Goal: Task Accomplishment & Management: Manage account settings

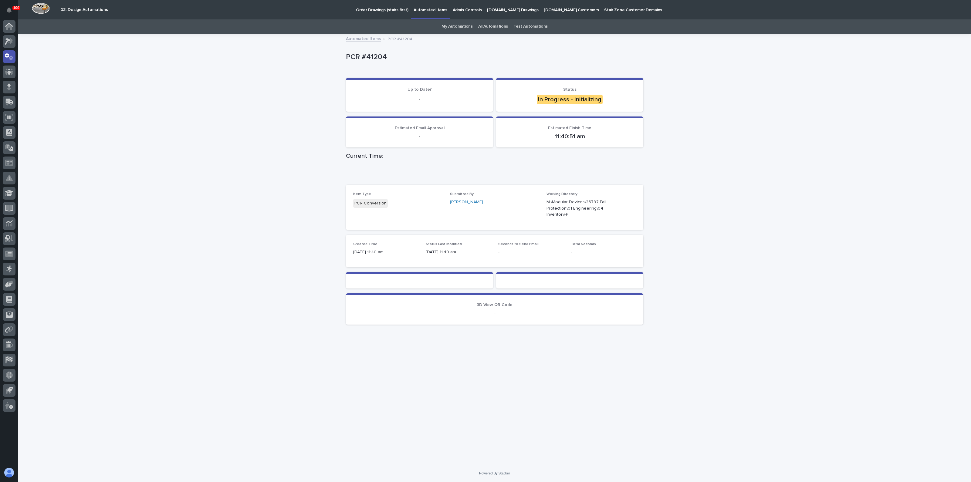
click at [262, 80] on div "Loading... Saving… Loading... Saving… PCR #41204 PCR #41204 Sorry, there was an…" at bounding box center [494, 249] width 953 height 430
click at [459, 28] on link "My Automations" at bounding box center [456, 26] width 31 height 14
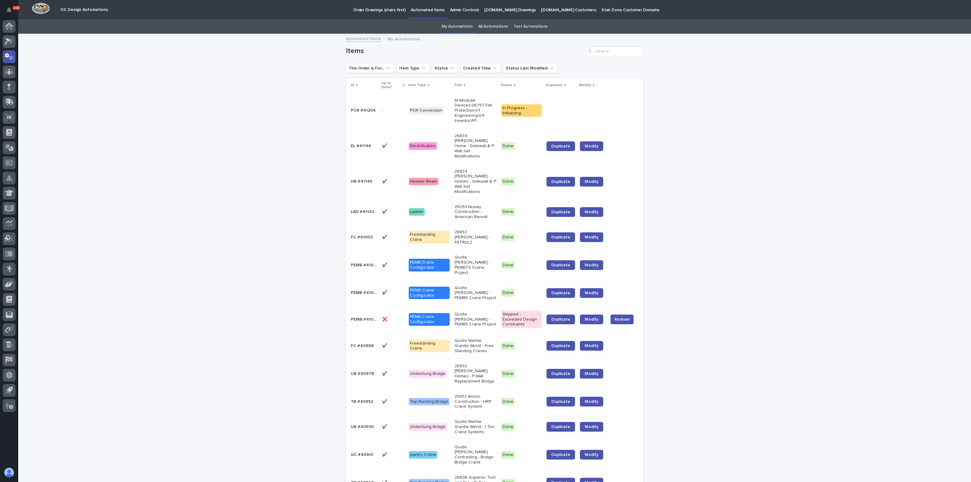
click at [452, 110] on td "M:\Modular Devices\26797 Fall Protection\01 Engineering\04 Inventor\FP" at bounding box center [475, 110] width 47 height 35
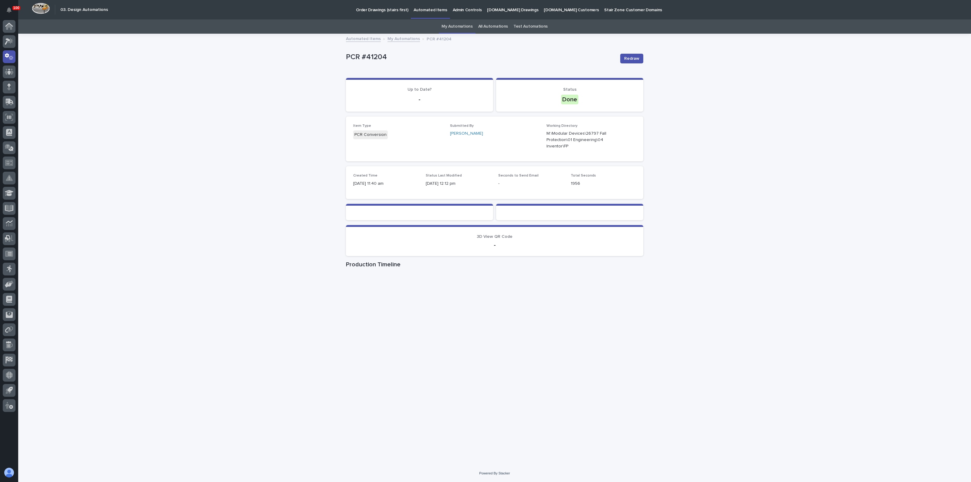
click at [192, 160] on div "Loading... Saving… Loading... Saving… PCR #41204 Redraw PCR #41204 Redraw Sorry…" at bounding box center [494, 249] width 953 height 430
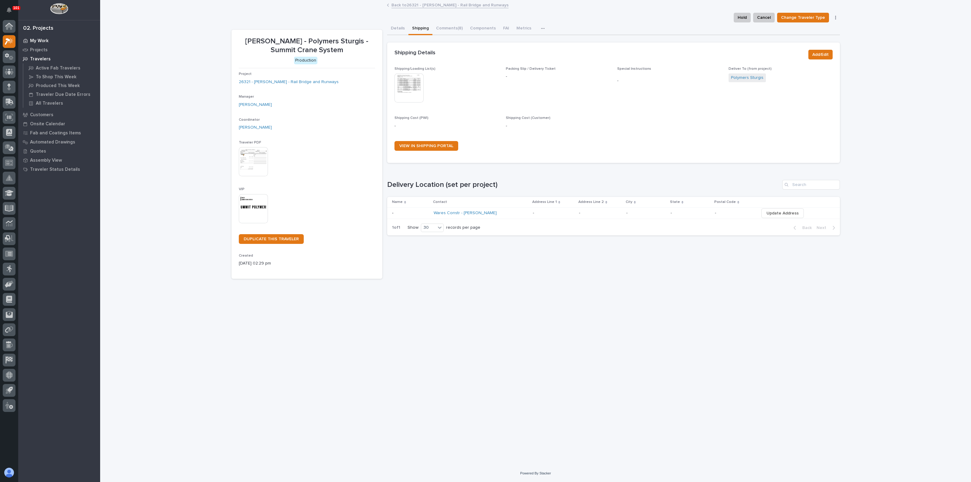
click at [49, 39] on div "My Work" at bounding box center [59, 40] width 79 height 8
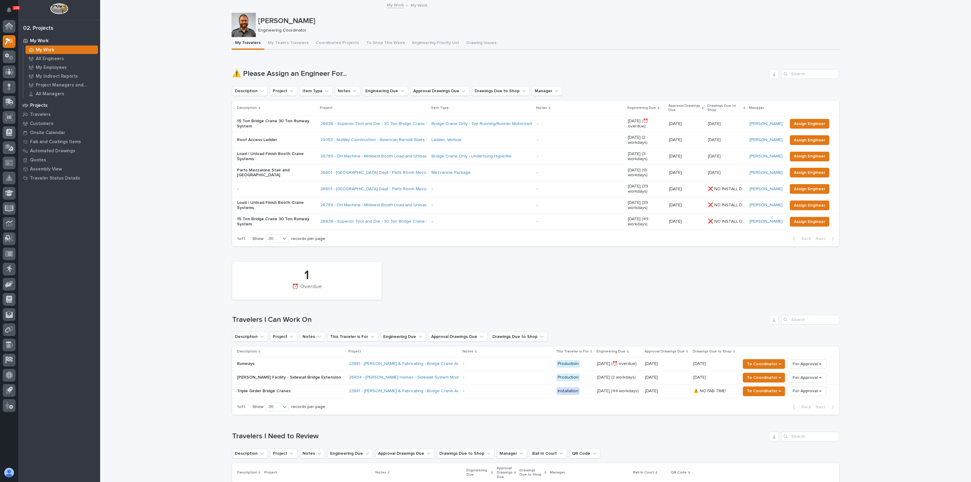
click at [34, 107] on p "Projects" at bounding box center [39, 105] width 18 height 5
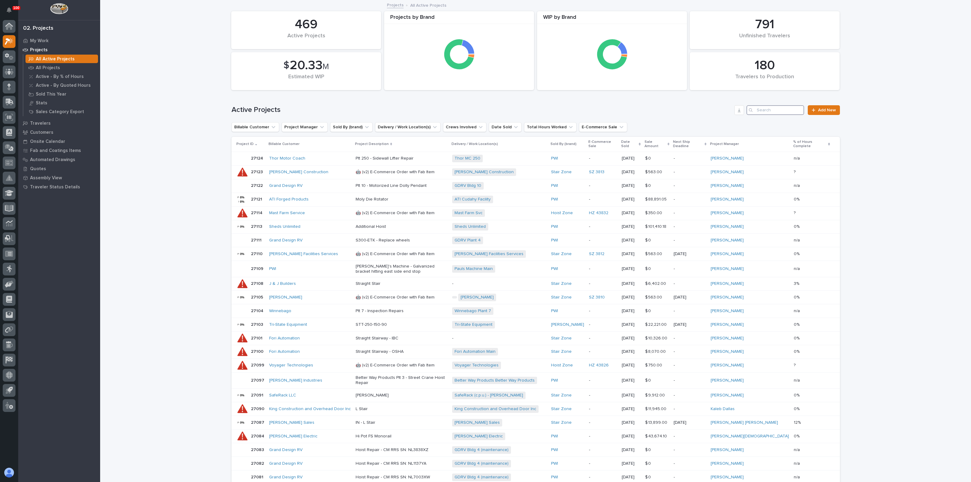
click at [772, 106] on input "Search" at bounding box center [775, 110] width 58 height 10
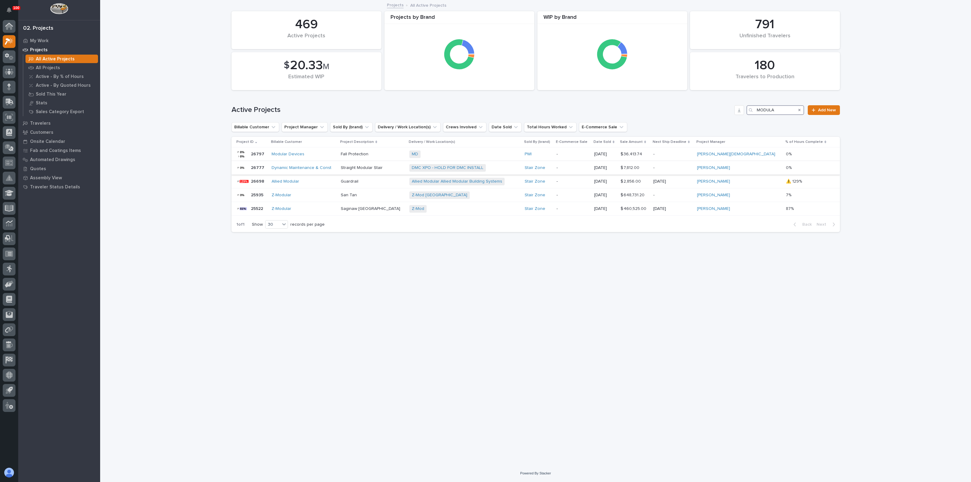
type input "MODULA"
click at [356, 161] on tbody "26797 26797 Modular Devices Fall Protection MD + 0 PWI - [DATE] $ 36,413.74 $ 3…" at bounding box center [535, 181] width 608 height 68
click at [361, 151] on div "Fall Protection" at bounding box center [373, 153] width 64 height 6
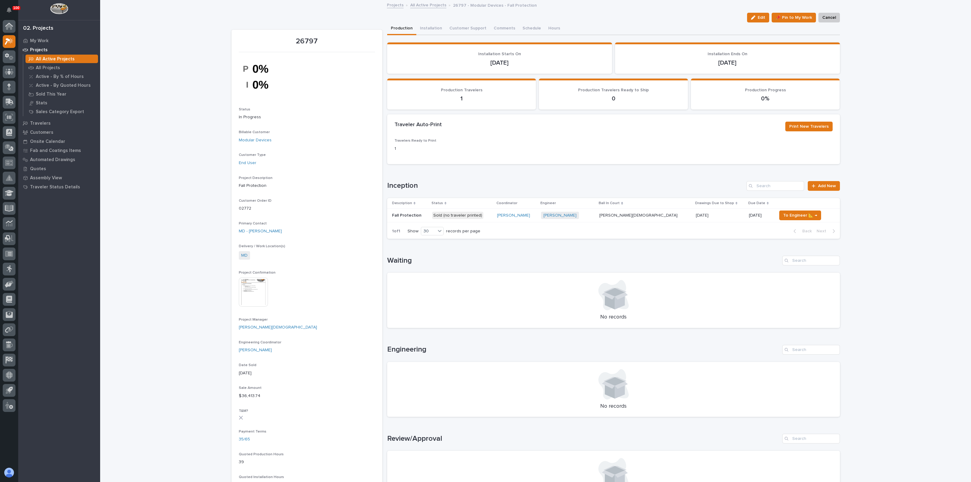
click at [412, 214] on p "Fall Protection" at bounding box center [407, 215] width 31 height 6
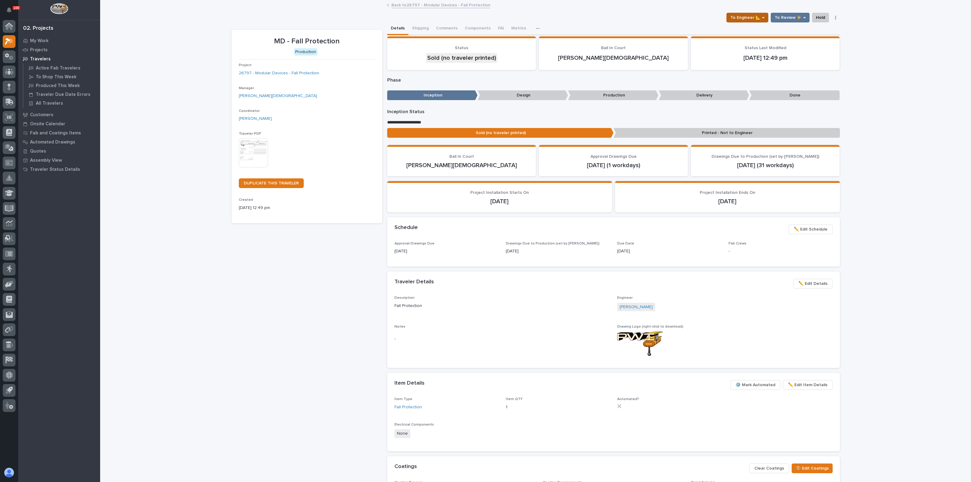
click at [758, 15] on span "To Engineer 📐 →" at bounding box center [747, 17] width 34 height 7
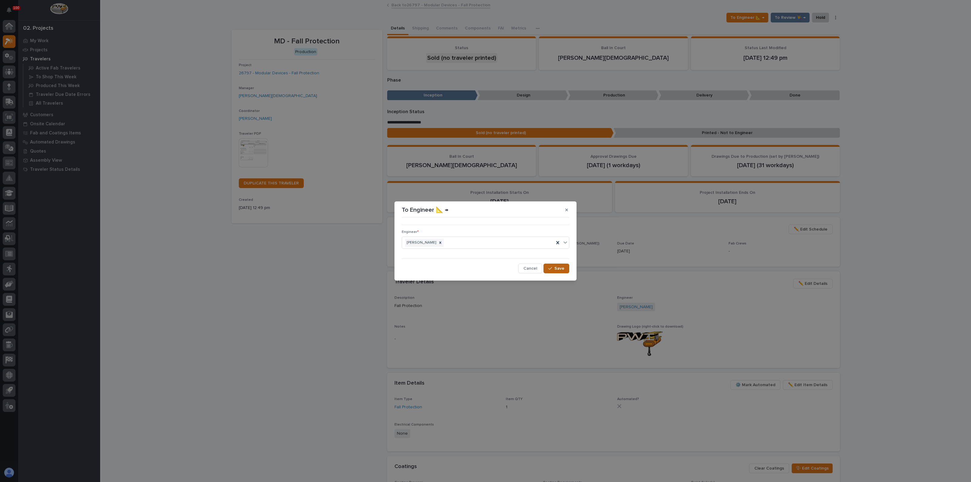
click at [557, 268] on span "Save" at bounding box center [559, 268] width 10 height 5
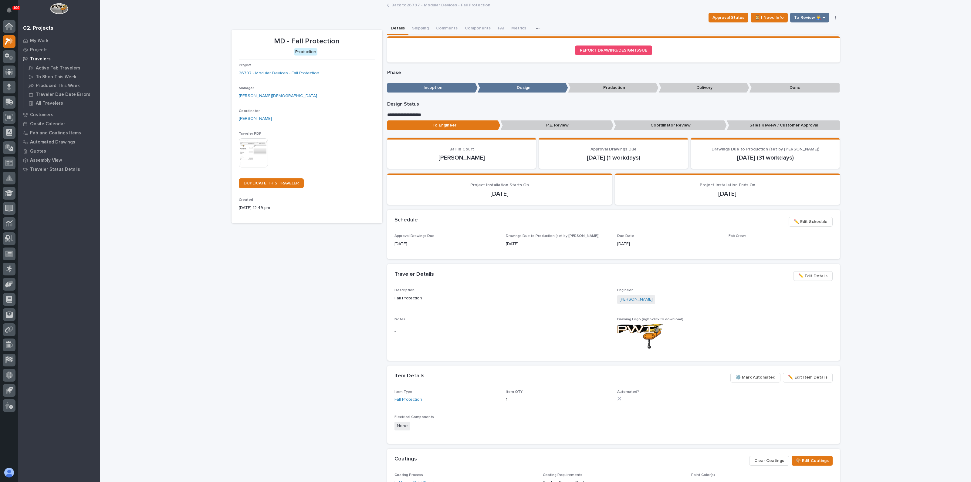
click at [772, 123] on p "Sales Review / Customer Approval" at bounding box center [783, 125] width 113 height 10
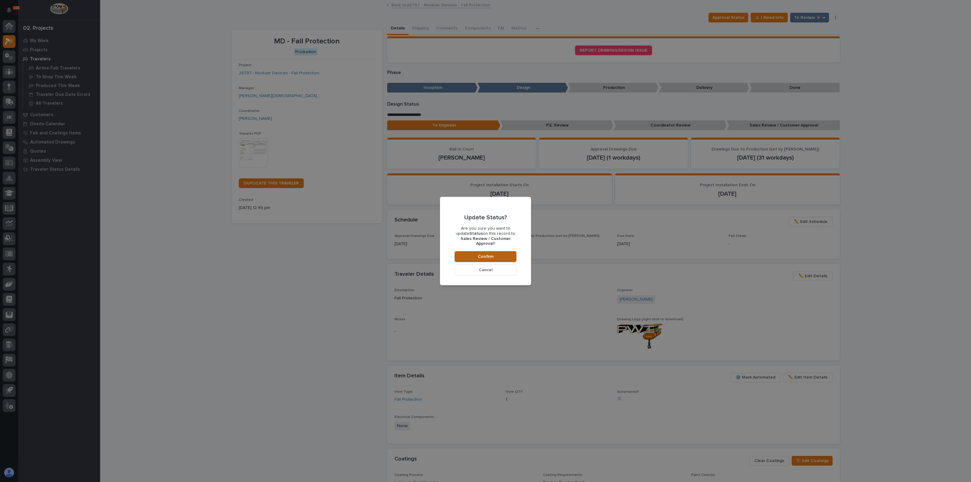
click at [489, 254] on span "Confirm" at bounding box center [485, 256] width 15 height 5
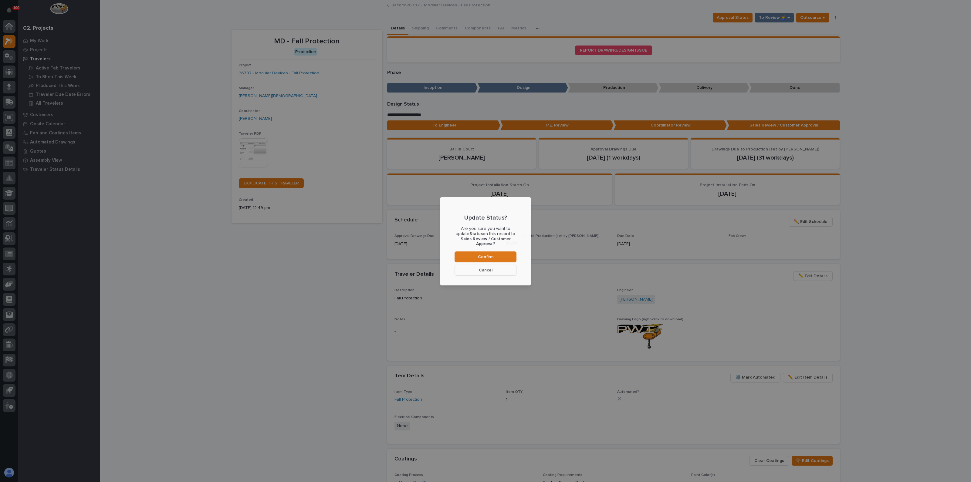
scroll to position [36, 0]
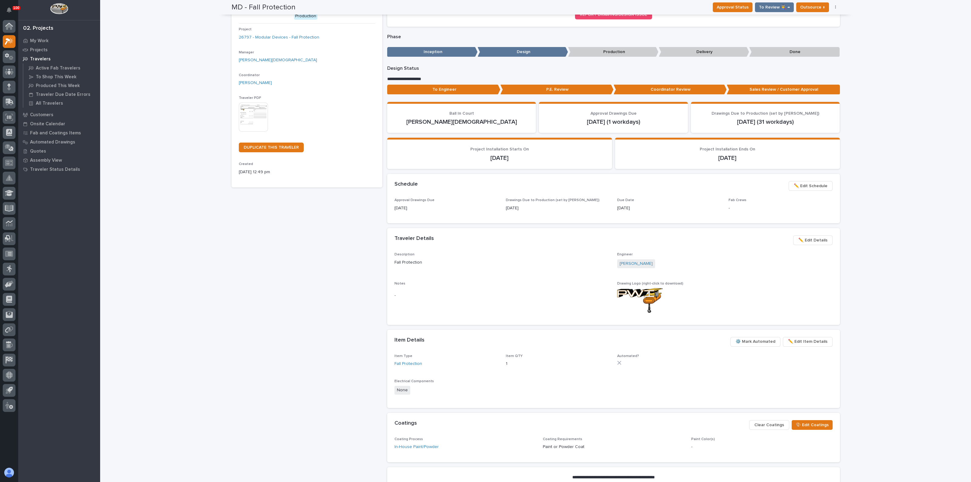
drag, startPoint x: 210, startPoint y: 290, endPoint x: 105, endPoint y: 255, distance: 110.1
click at [210, 289] on div "Loading... Saving… Loading... Saving… MD - Fall Protection Approval Status To R…" at bounding box center [535, 251] width 871 height 573
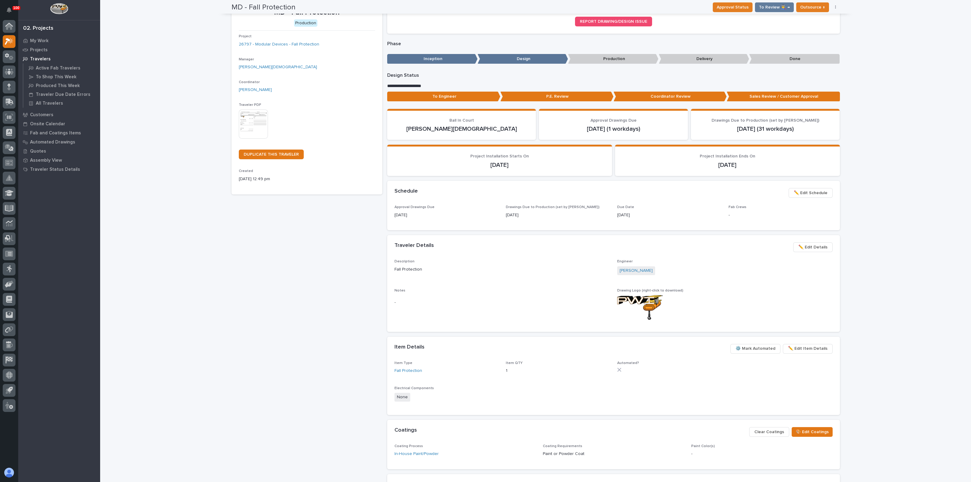
scroll to position [0, 0]
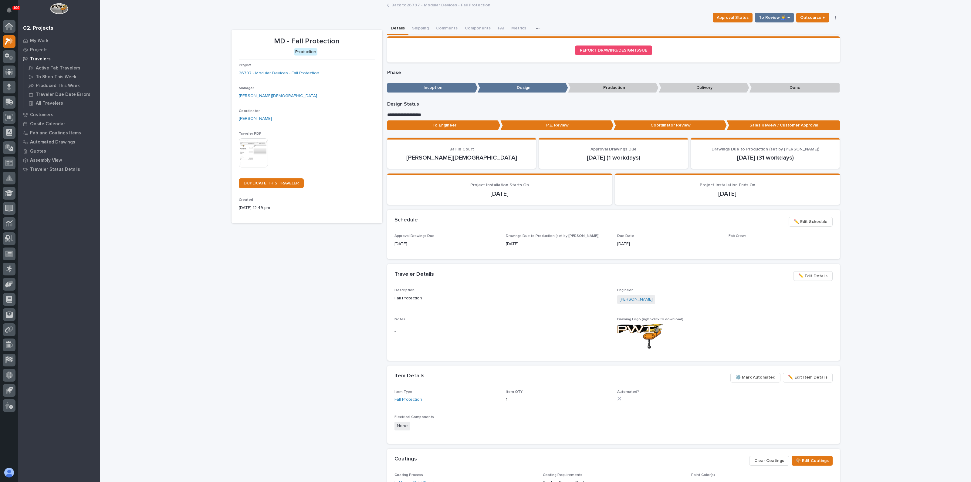
click at [321, 321] on div "MD - Fall Protection Production Project 26797 - Modular Devices - Fall Protecti…" at bounding box center [306, 286] width 151 height 513
